Goal: Check status: Check status

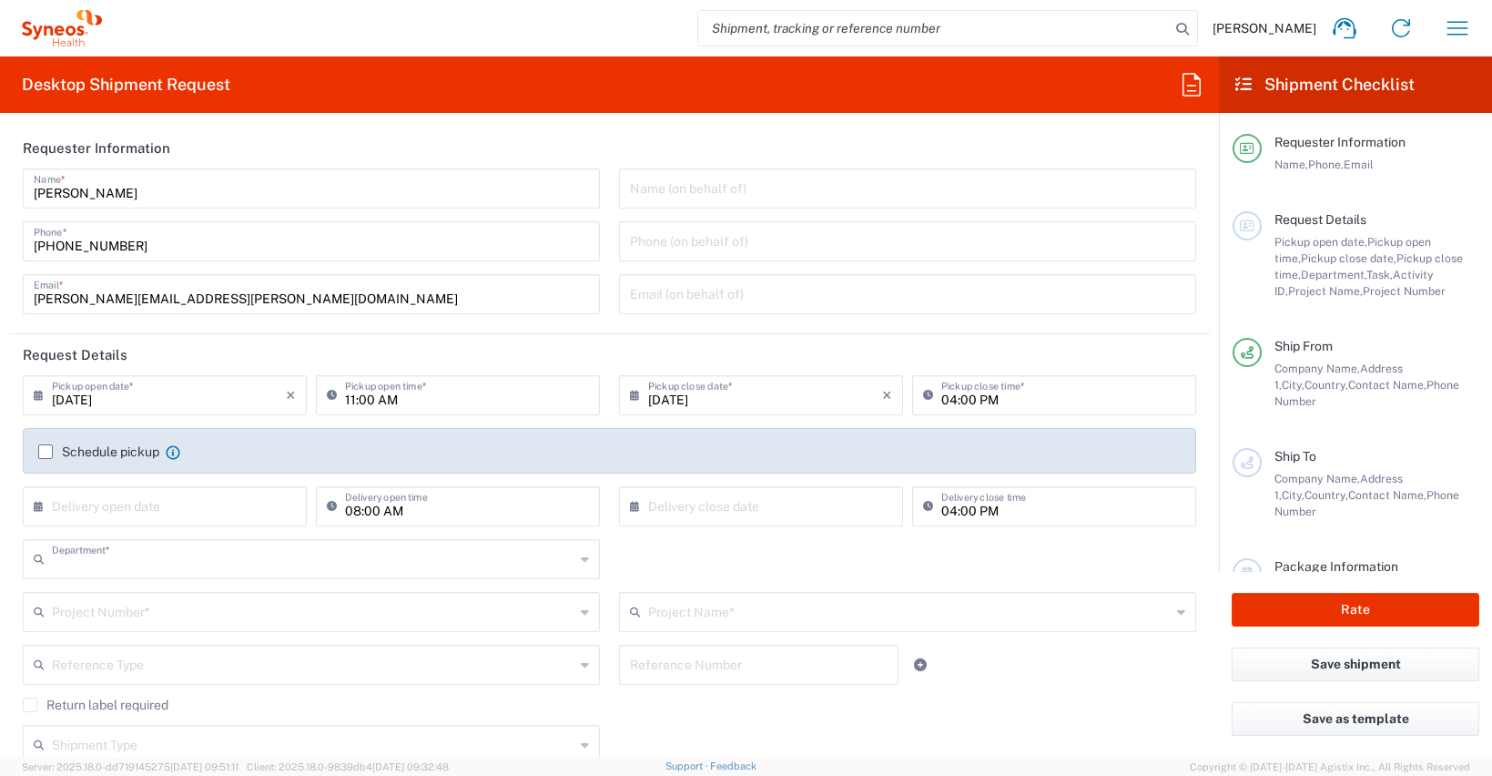
type input "8350"
type input "[GEOGRAPHIC_DATA]"
type input "Spain"
type input "Syneos Health Clinical [GEOGRAPHIC_DATA]"
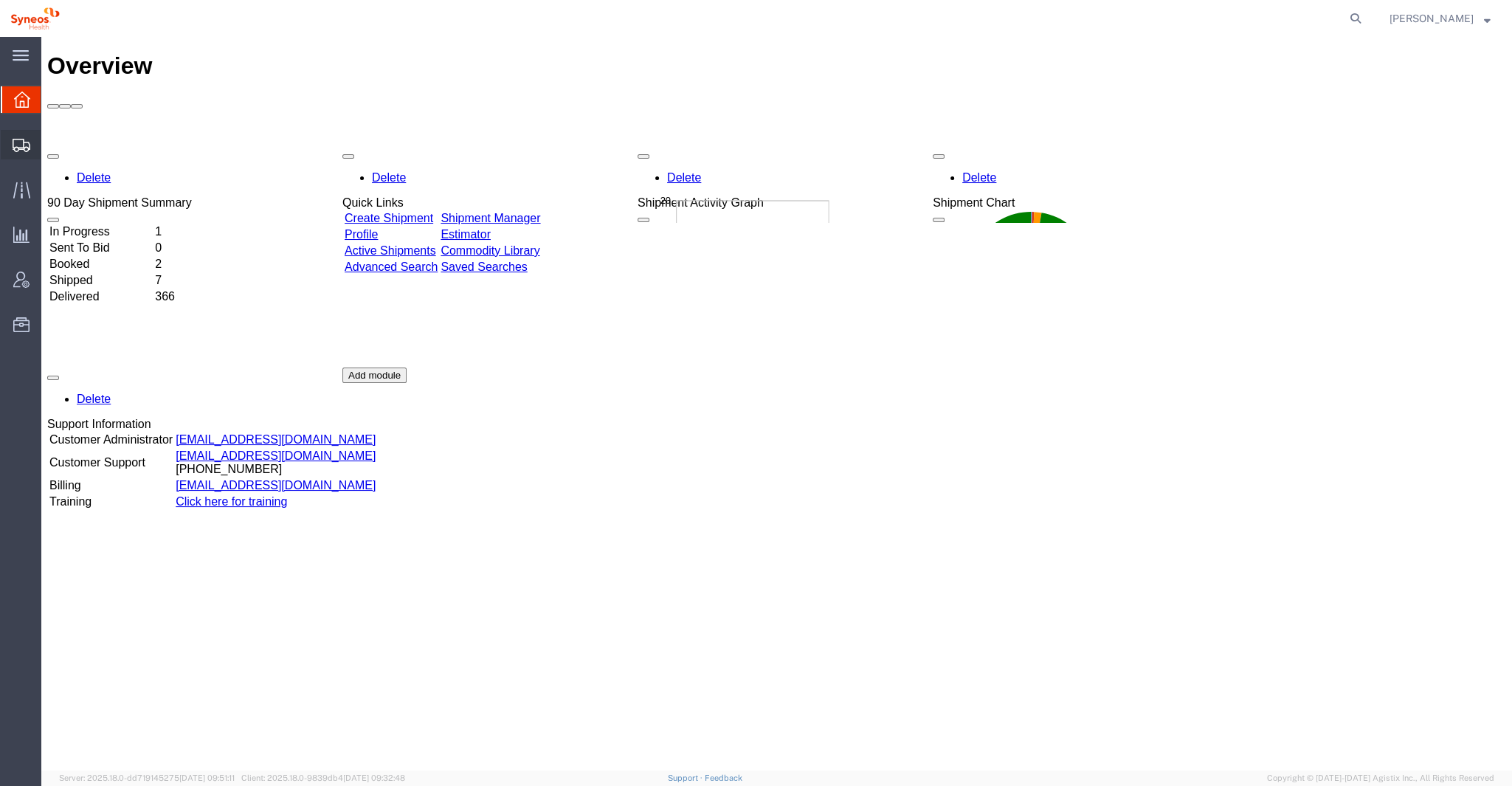
click at [33, 152] on div at bounding box center [21, 144] width 41 height 29
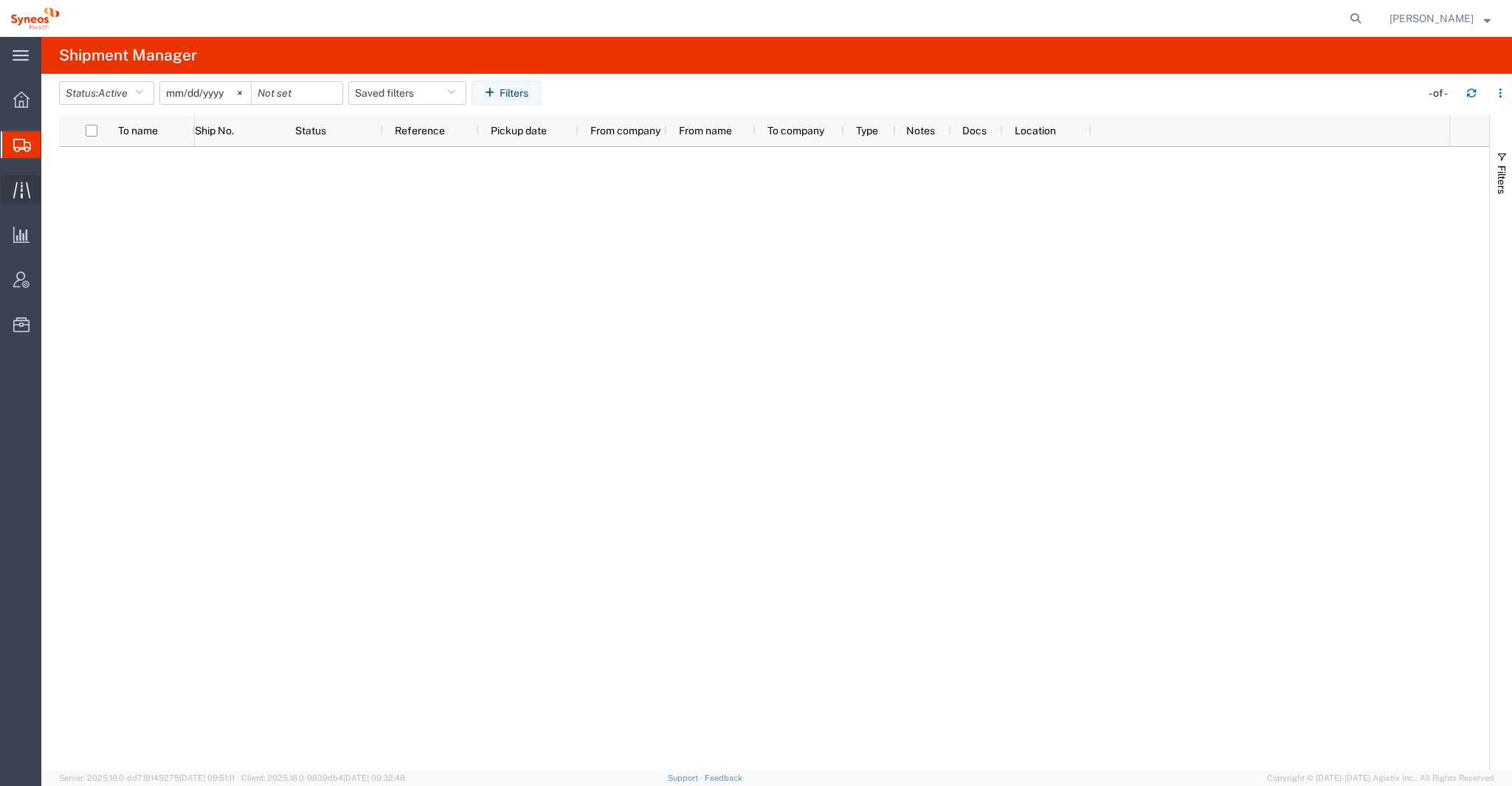
click at [15, 190] on icon at bounding box center [21, 190] width 17 height 17
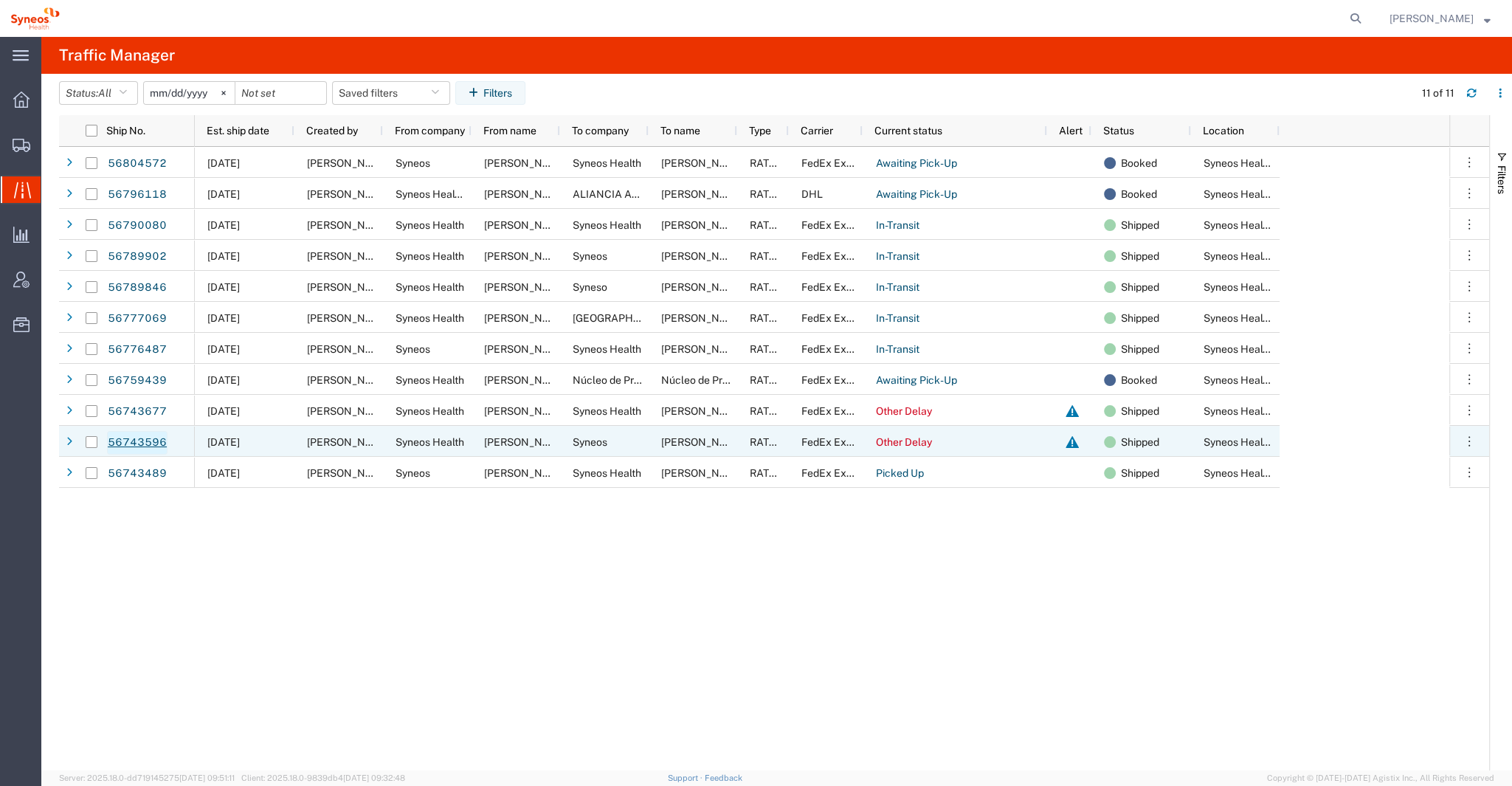
click at [158, 444] on link "56743596" at bounding box center [137, 442] width 61 height 23
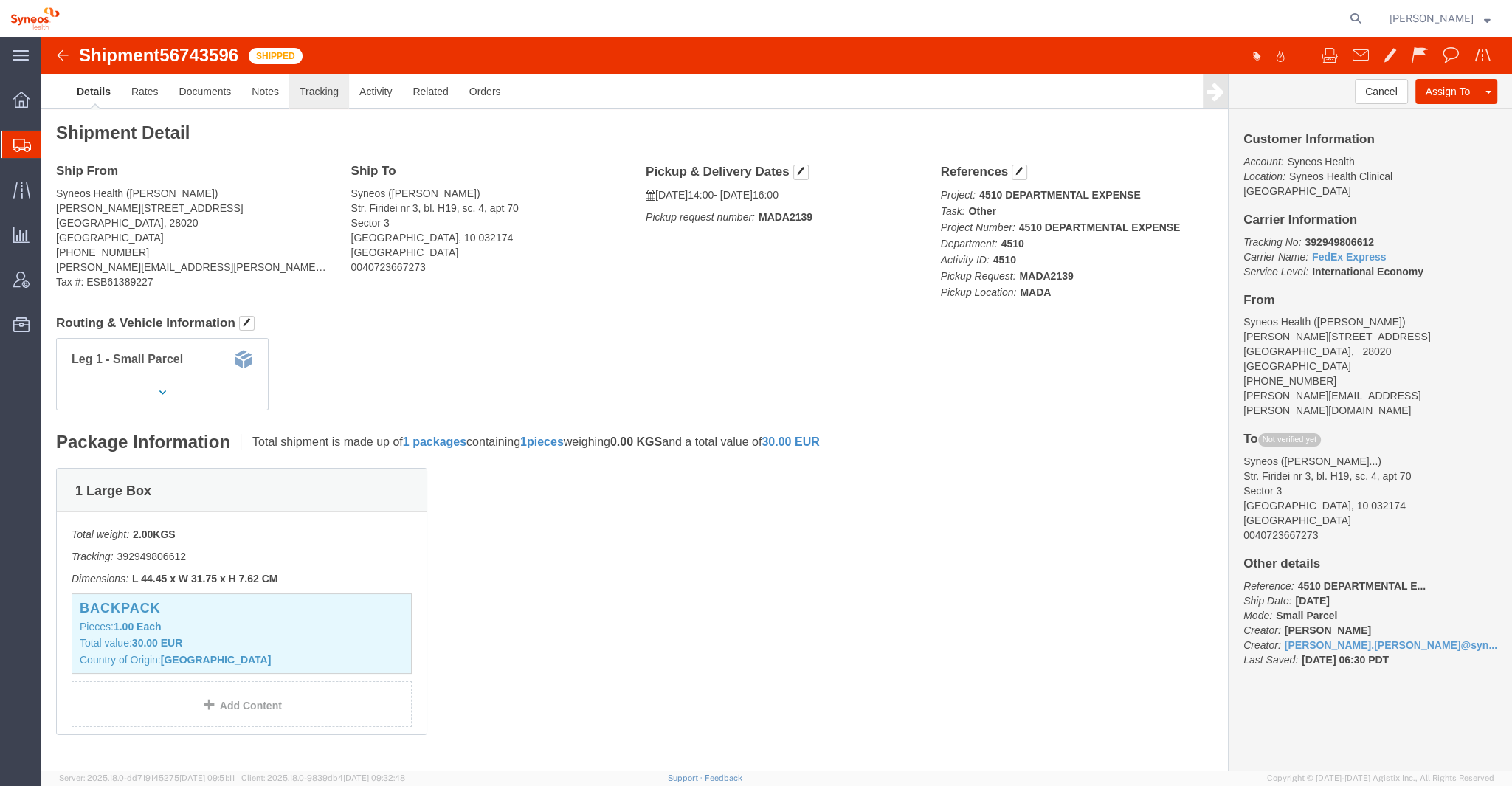
click link "Tracking"
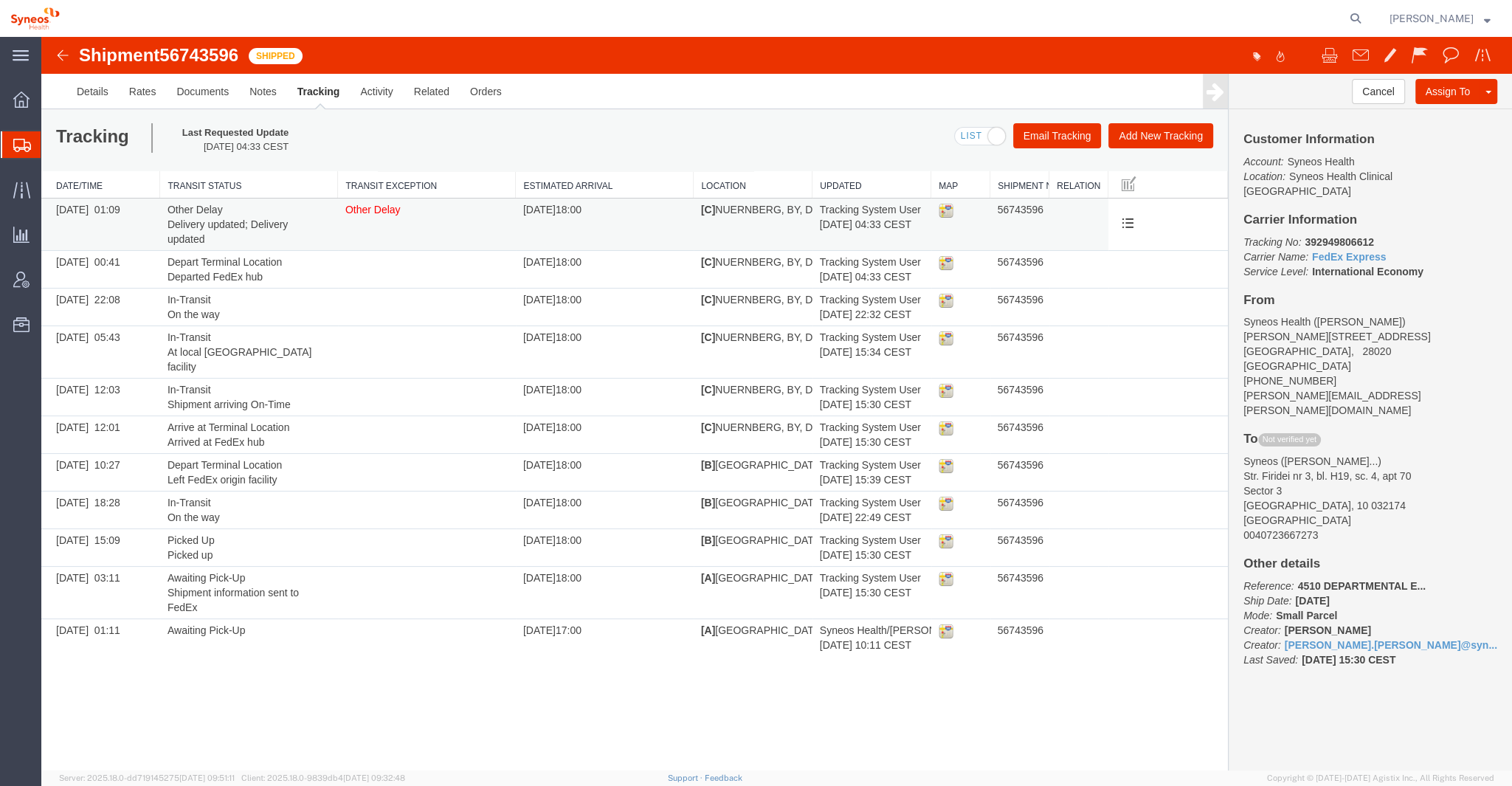
click at [383, 211] on span "Other Delay" at bounding box center [373, 209] width 55 height 12
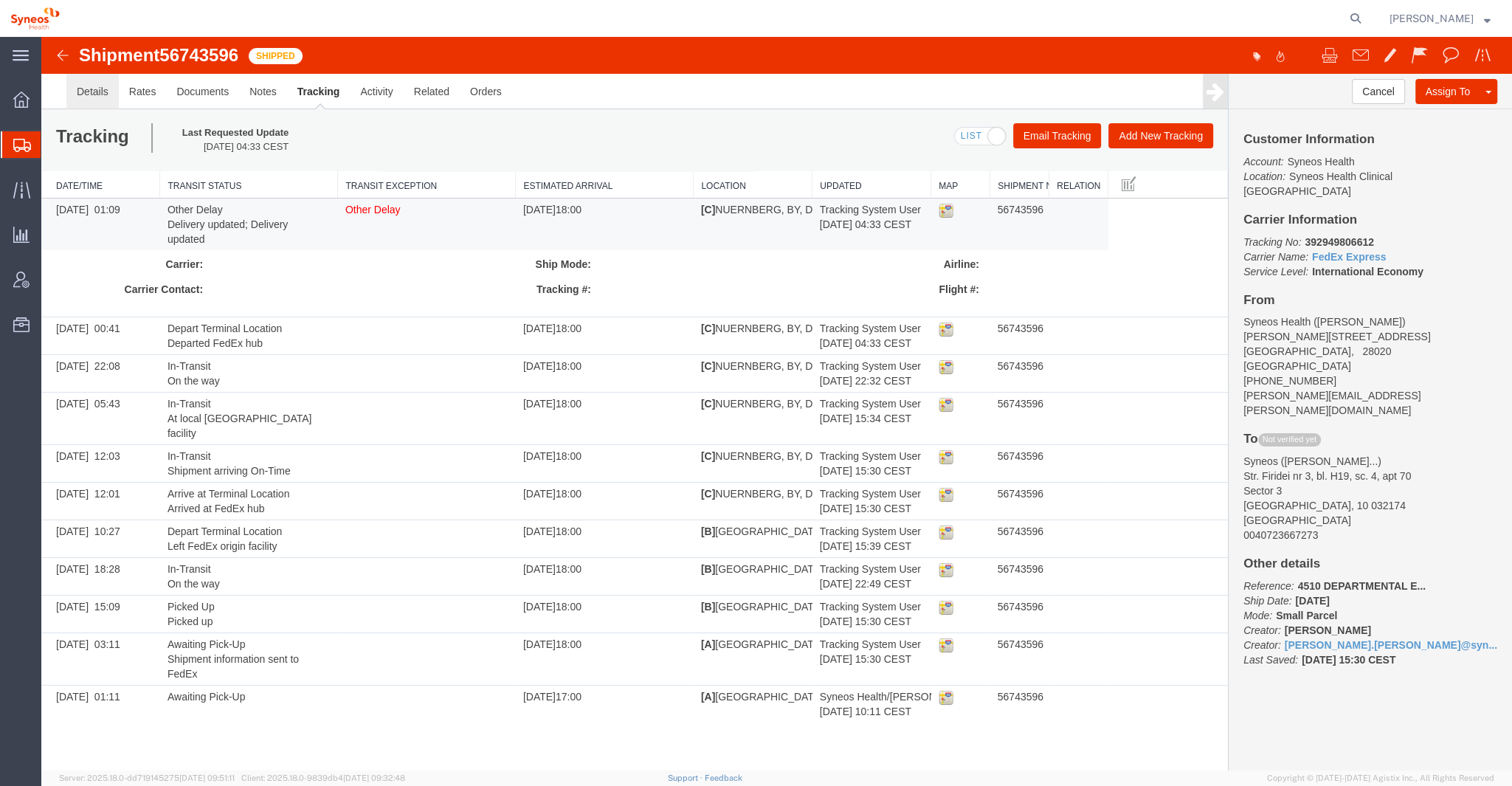
click at [90, 96] on link "Details" at bounding box center [92, 92] width 53 height 36
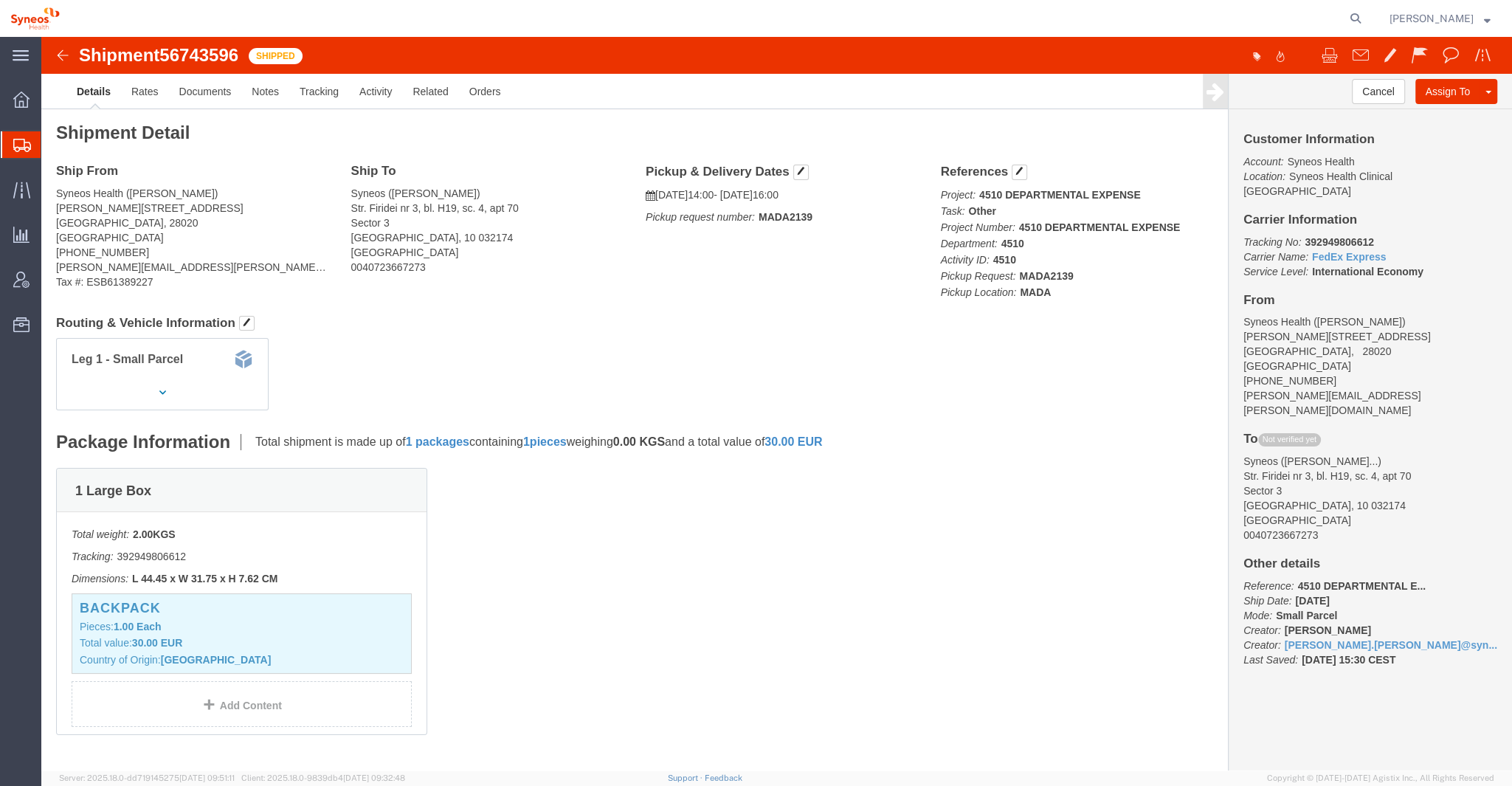
click b "392949806612"
copy b "392949806612"
click img
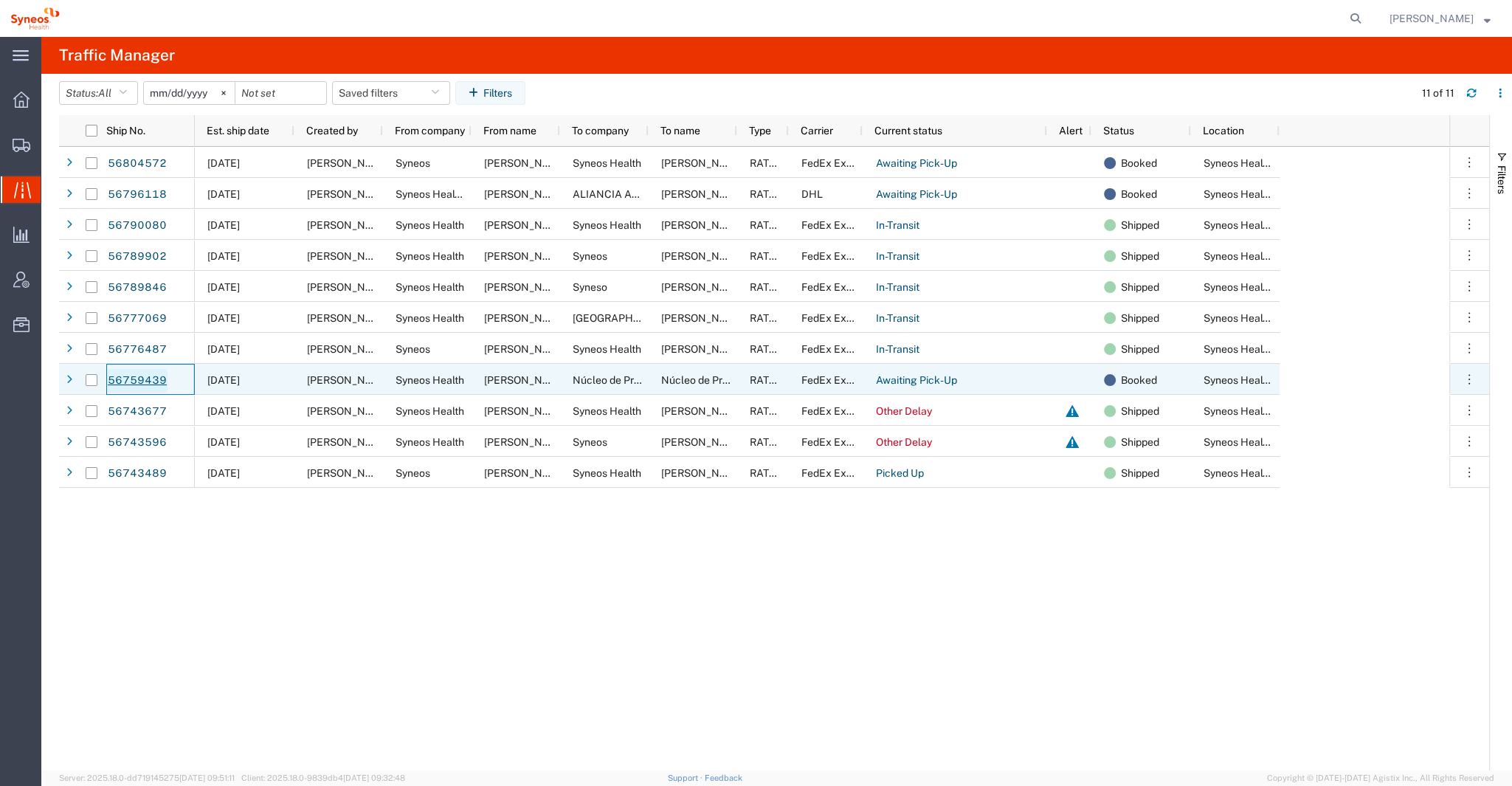
click at [134, 378] on link "56759439" at bounding box center [137, 380] width 61 height 23
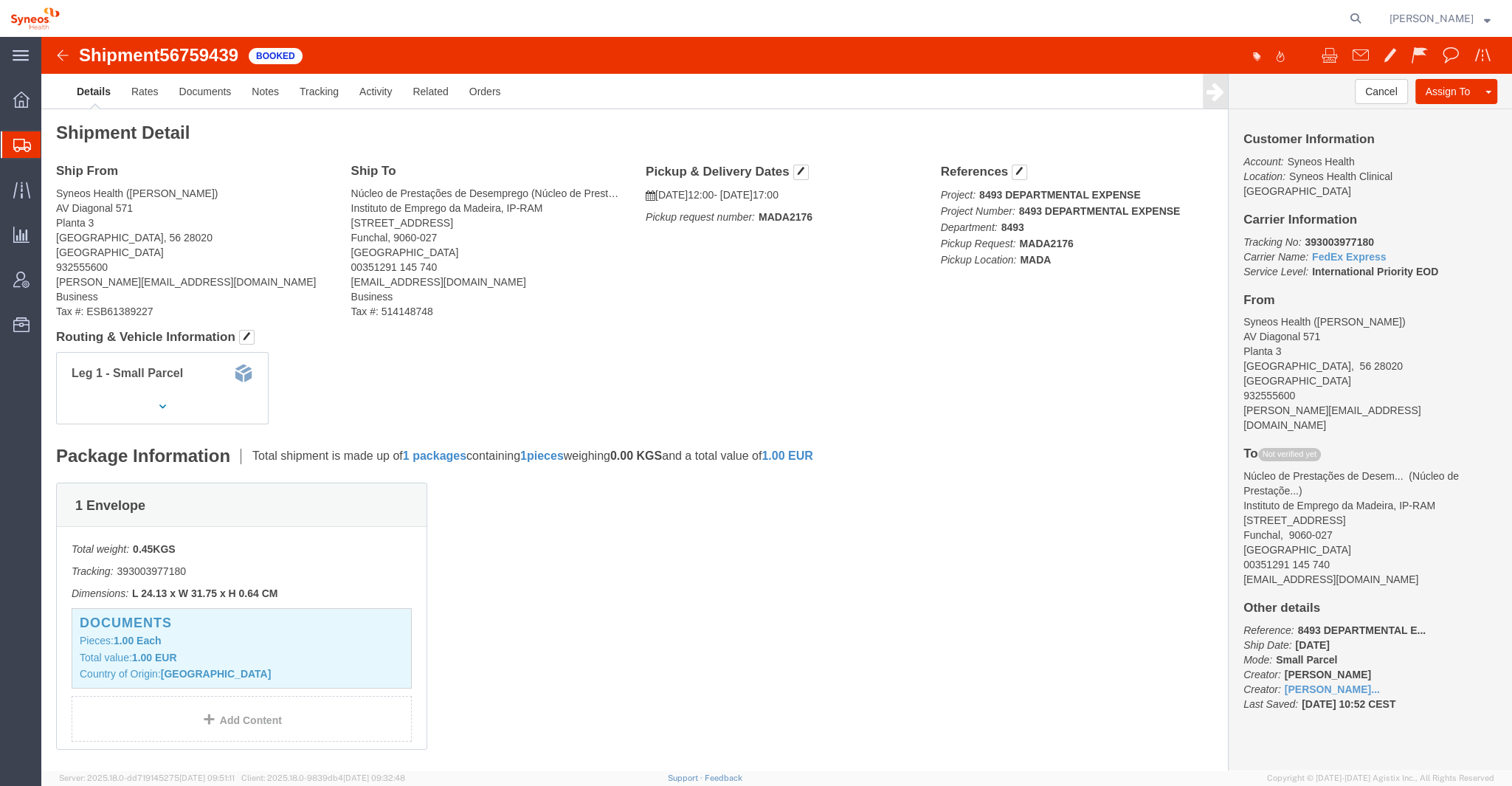
click img
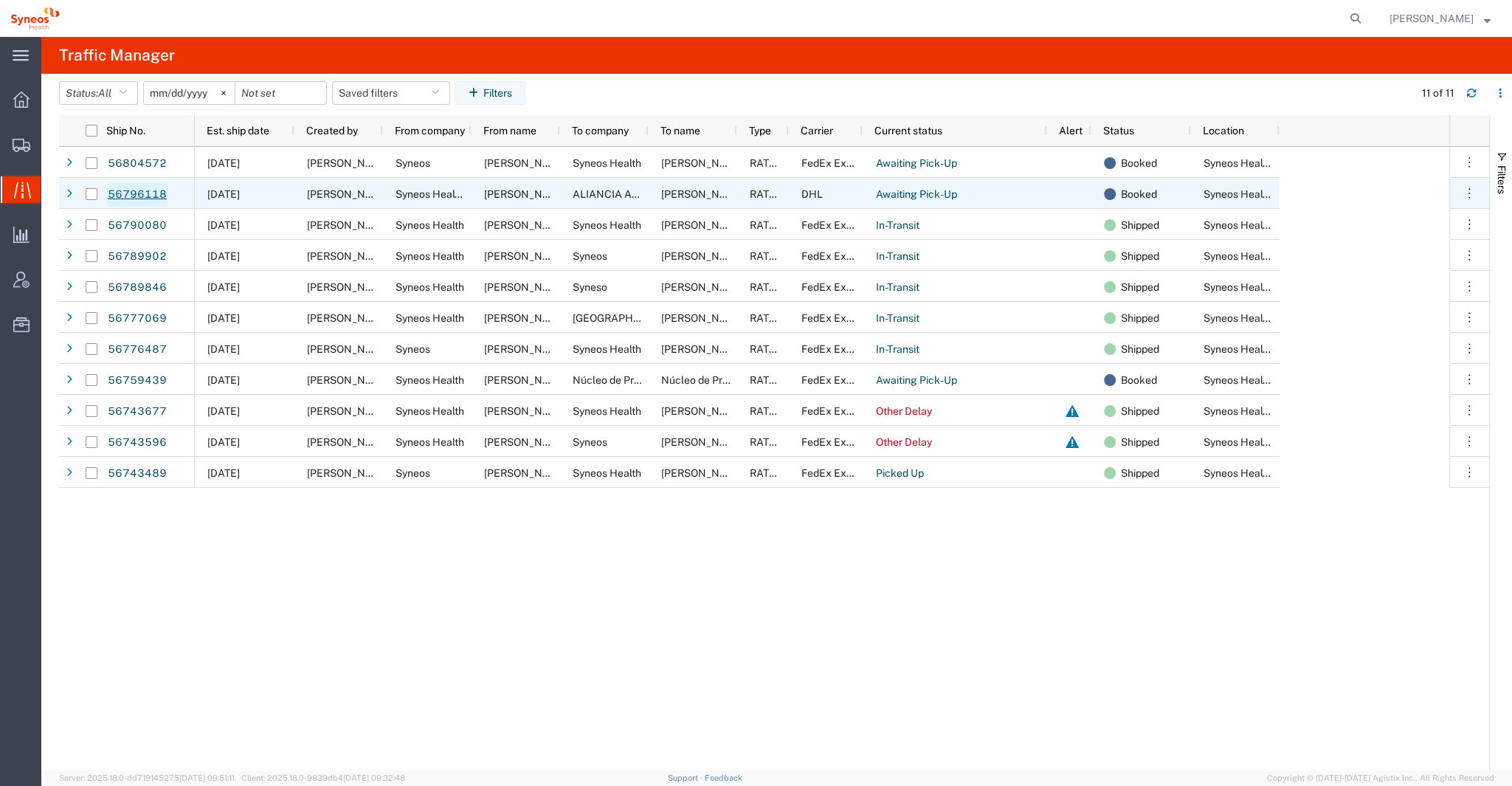
click at [146, 192] on link "56796118" at bounding box center [137, 194] width 61 height 23
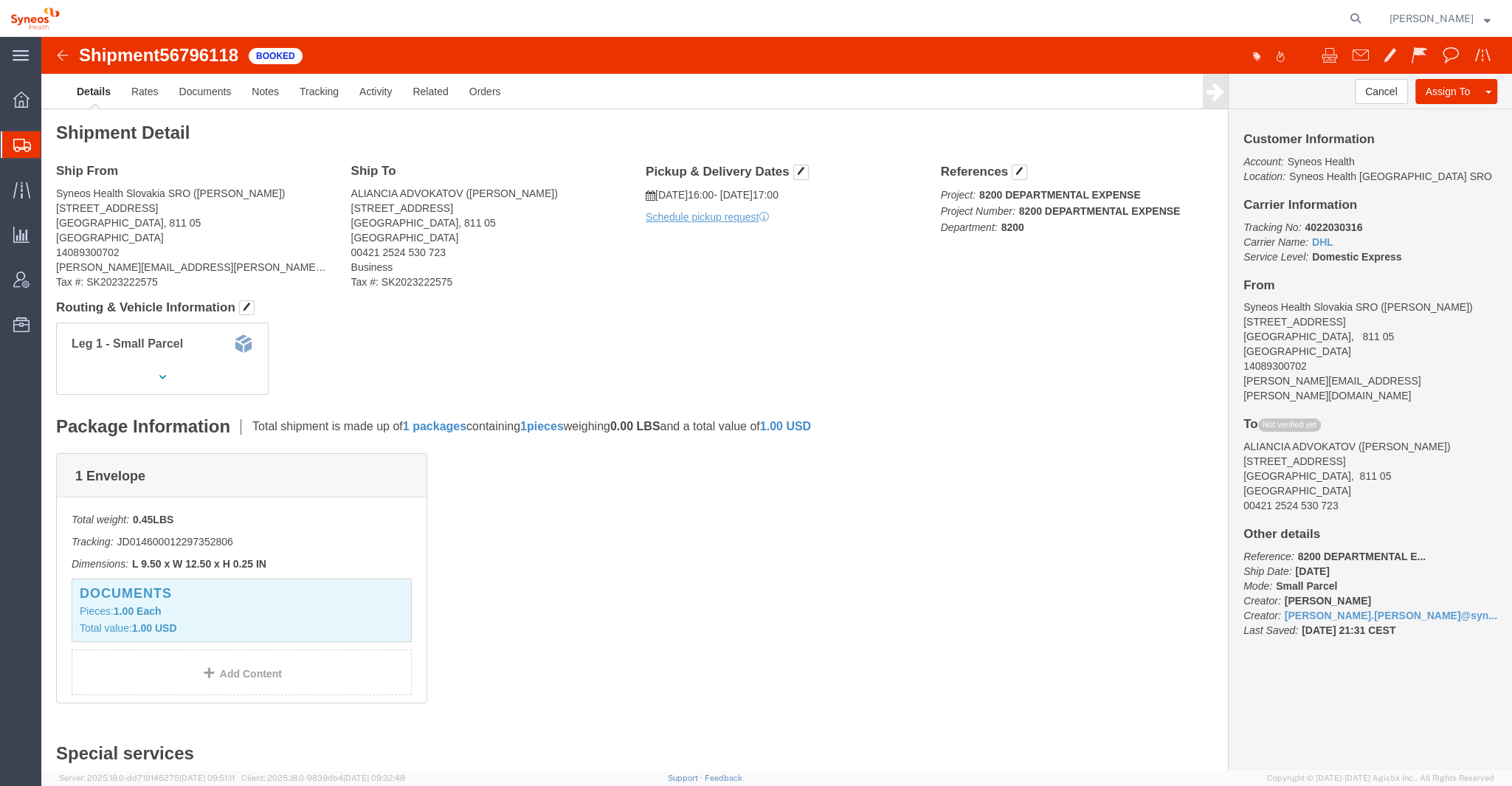
click img
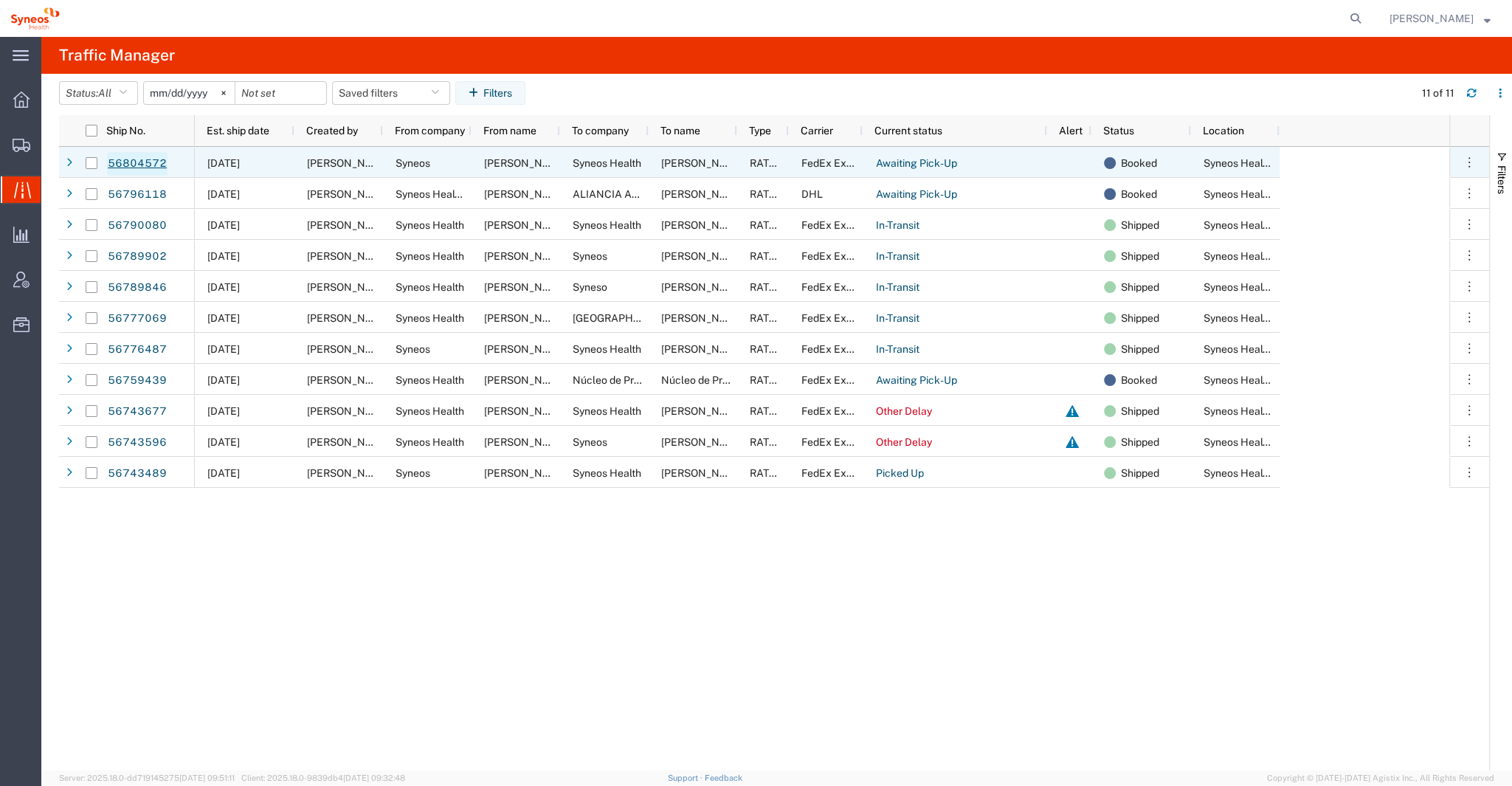
click at [147, 161] on link "56804572" at bounding box center [137, 164] width 61 height 23
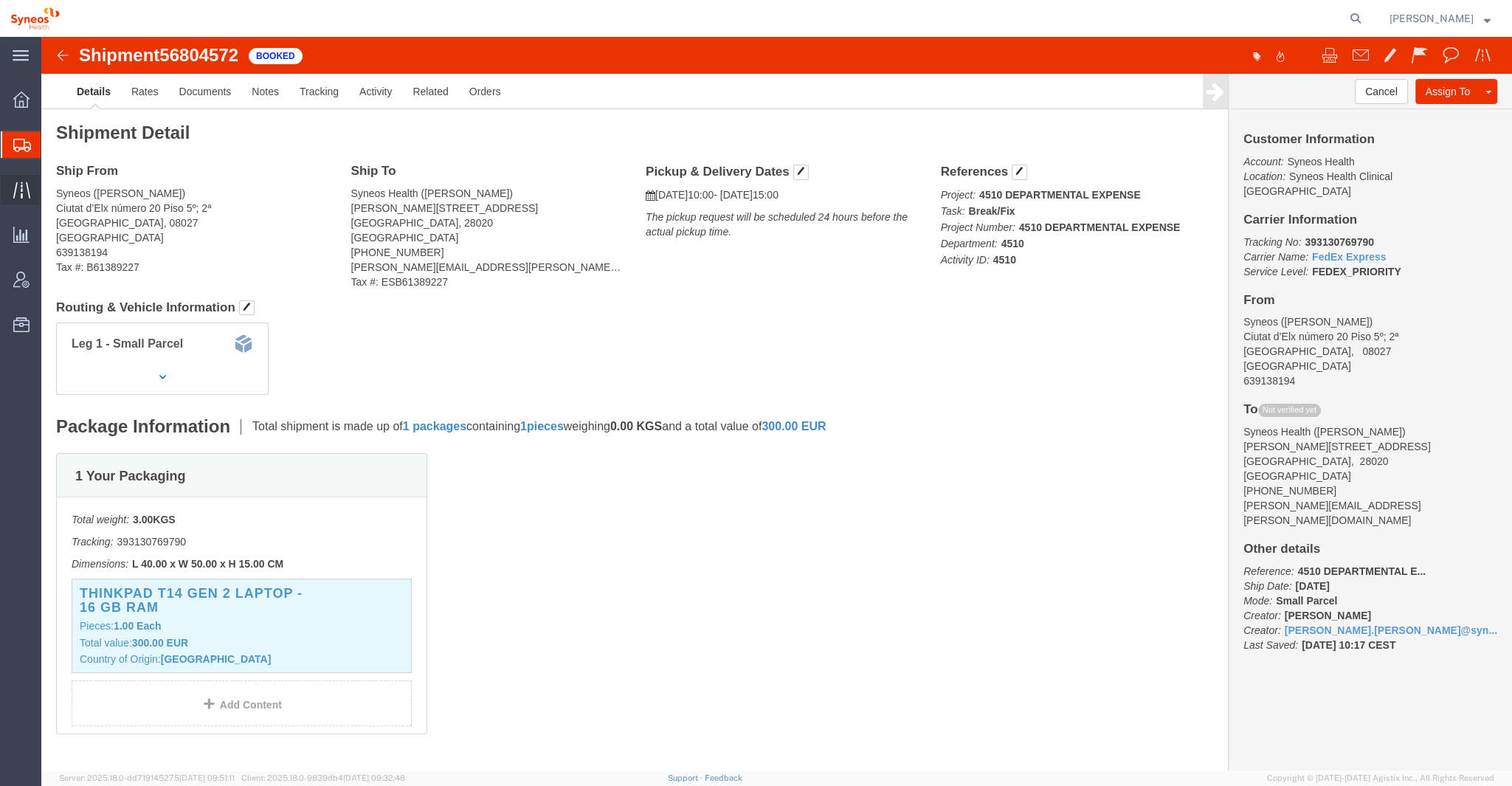
click at [9, 189] on div at bounding box center [21, 190] width 41 height 29
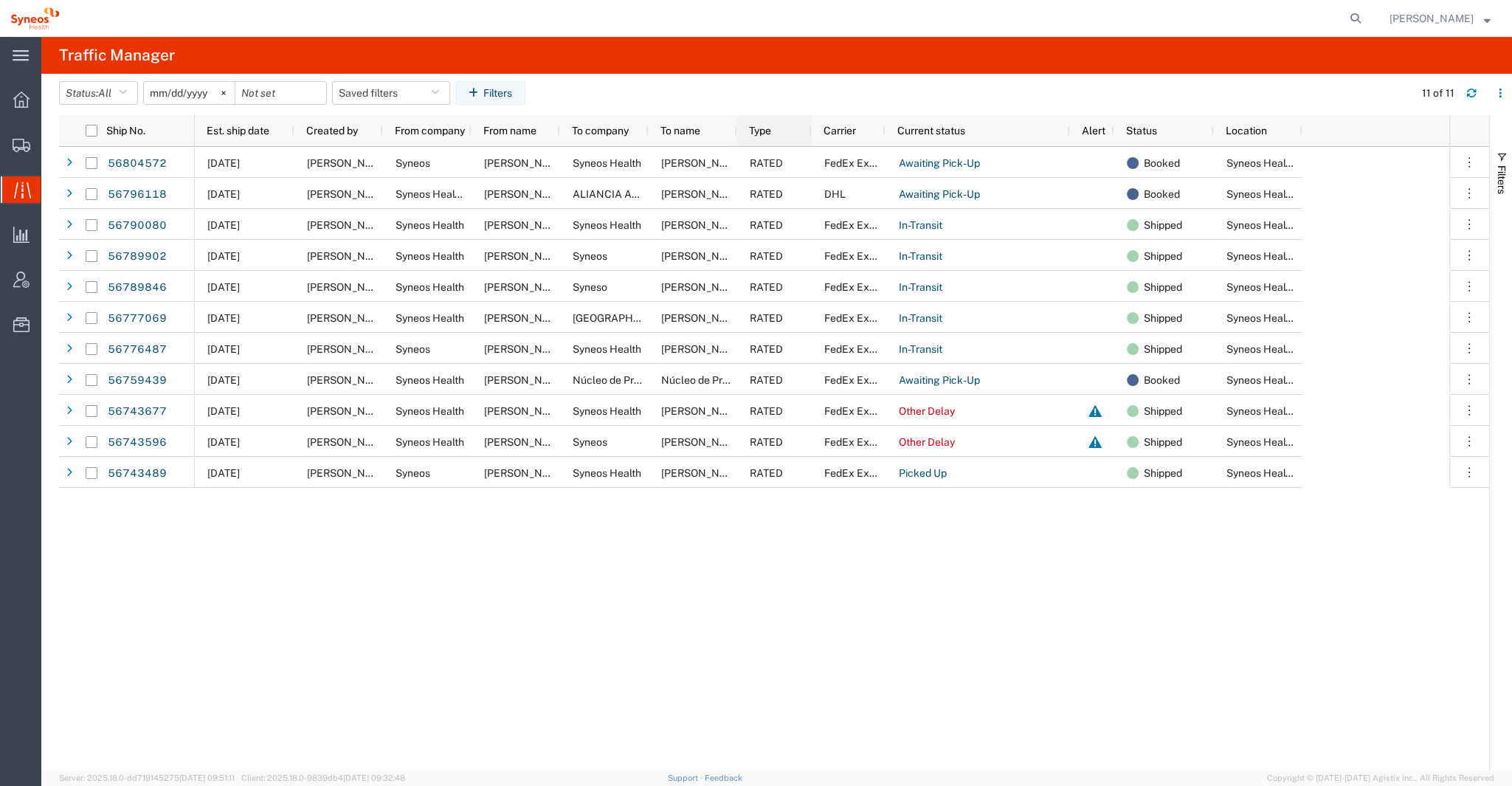
drag, startPoint x: 786, startPoint y: 128, endPoint x: 810, endPoint y: 141, distance: 27.3
click at [810, 141] on div at bounding box center [811, 130] width 6 height 31
